Goal: Book appointment/travel/reservation

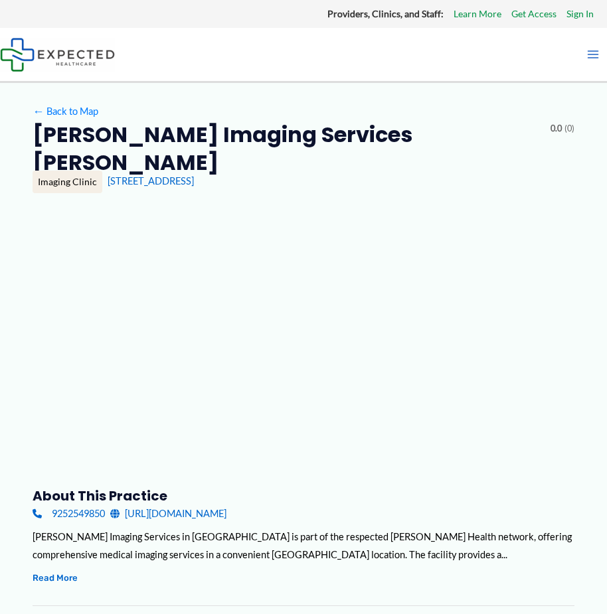
type input "**********"
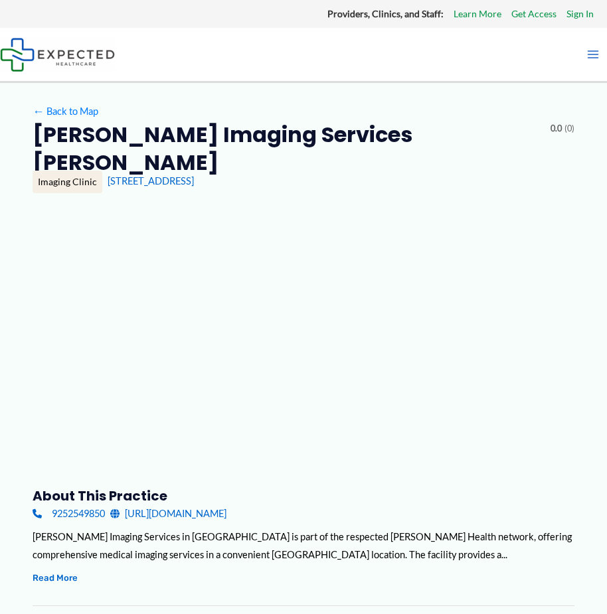
type input "**********"
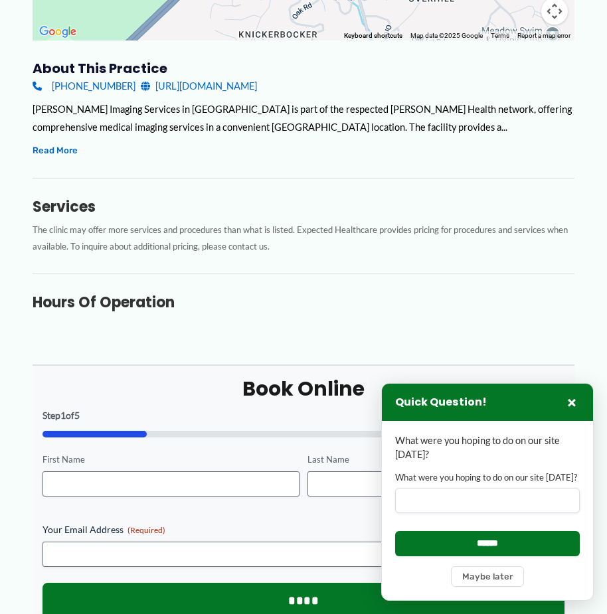
scroll to position [398, 0]
